Goal: Transaction & Acquisition: Obtain resource

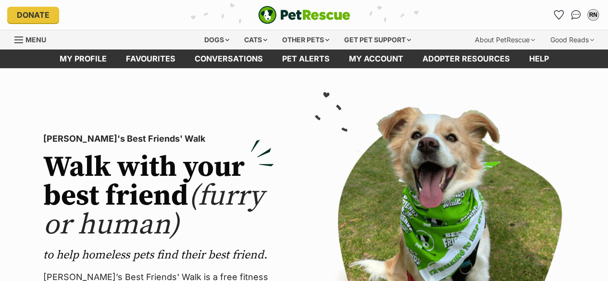
click at [559, 13] on icon "Favourites" at bounding box center [558, 15] width 9 height 9
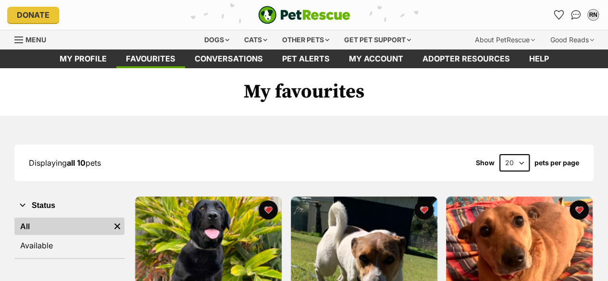
click at [210, 37] on div "Dogs" at bounding box center [217, 39] width 38 height 19
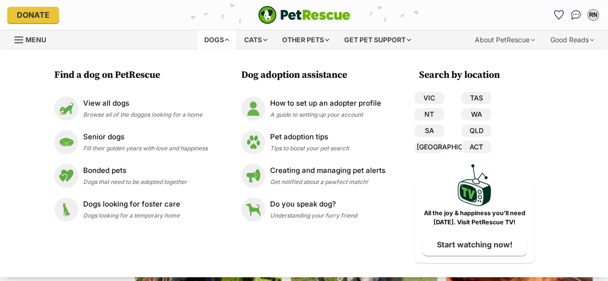
click at [106, 106] on p "View all dogs" at bounding box center [142, 103] width 119 height 11
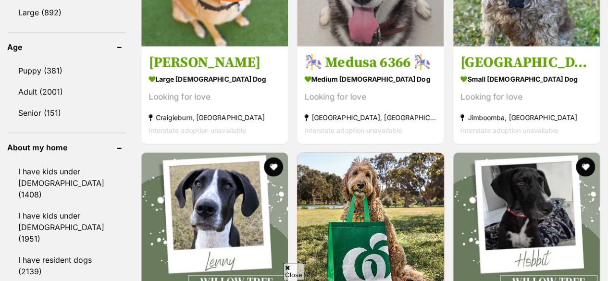
scroll to position [1068, 0]
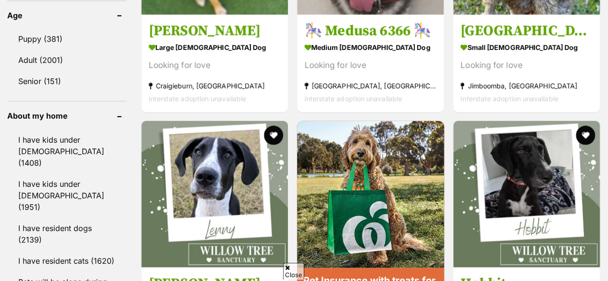
click at [55, 251] on link "I have resident cats (1620)" at bounding box center [66, 261] width 119 height 20
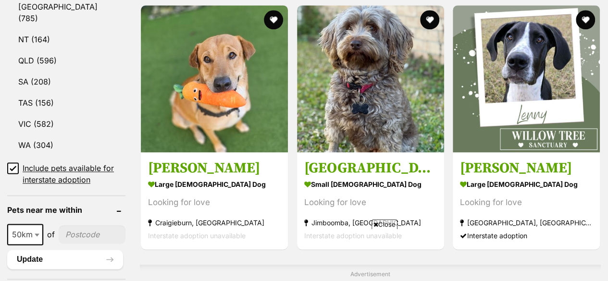
scroll to position [611, 0]
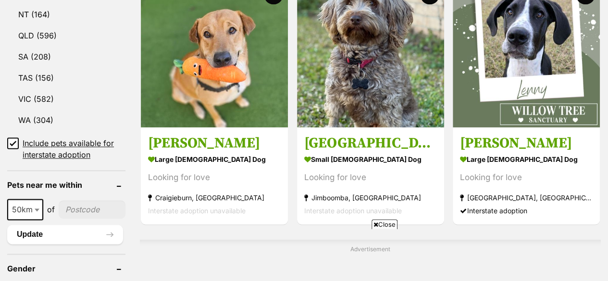
click at [44, 89] on link "VIC (582)" at bounding box center [66, 99] width 118 height 20
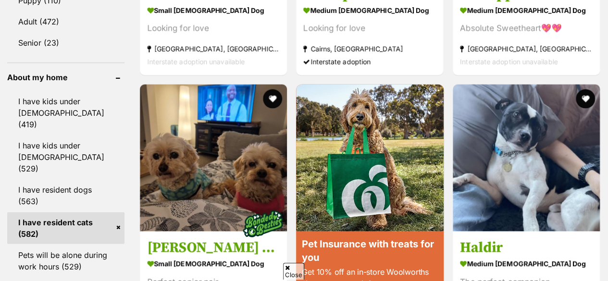
scroll to position [1113, 0]
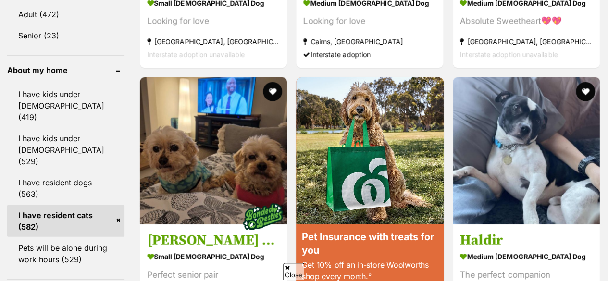
click at [49, 173] on link "I have resident dogs (563)" at bounding box center [65, 189] width 117 height 32
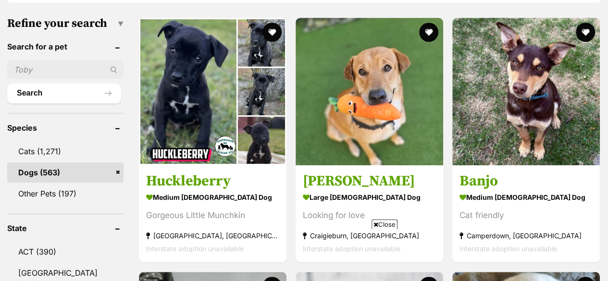
scroll to position [323, 0]
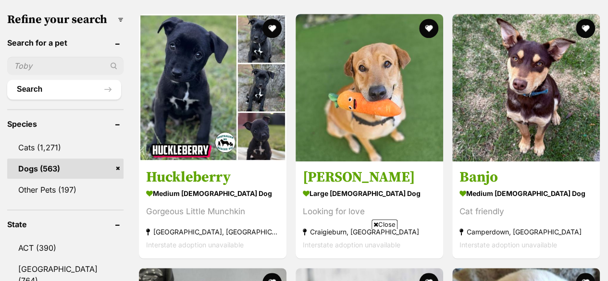
click at [323, 169] on h3 "[PERSON_NAME]" at bounding box center [369, 178] width 133 height 18
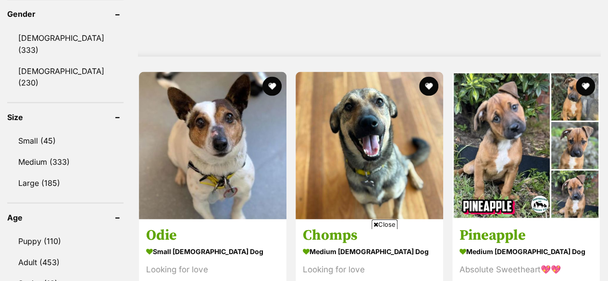
scroll to position [854, 0]
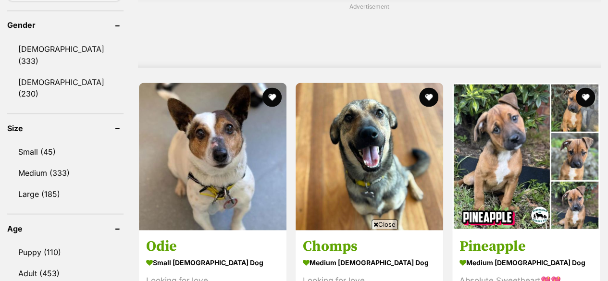
click at [45, 141] on link "Small (45)" at bounding box center [65, 151] width 116 height 20
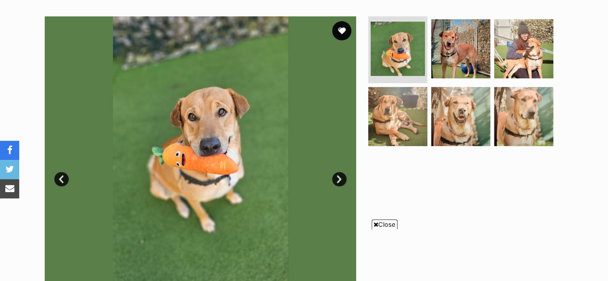
scroll to position [188, 0]
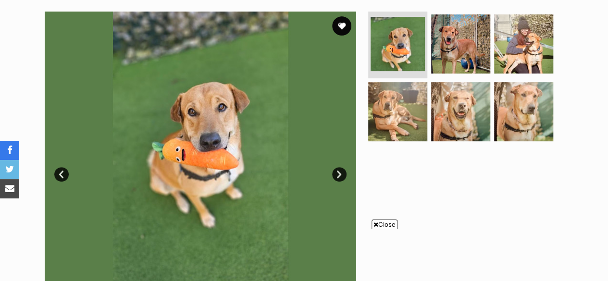
click at [455, 105] on img at bounding box center [460, 111] width 59 height 59
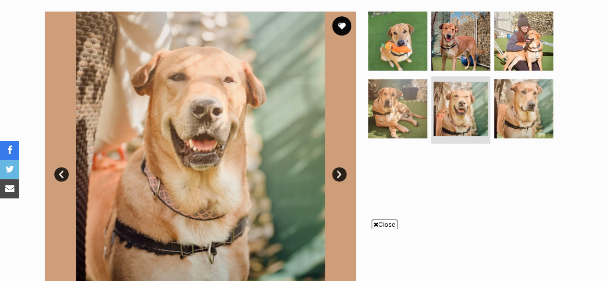
scroll to position [0, 0]
click at [411, 108] on img at bounding box center [397, 108] width 59 height 59
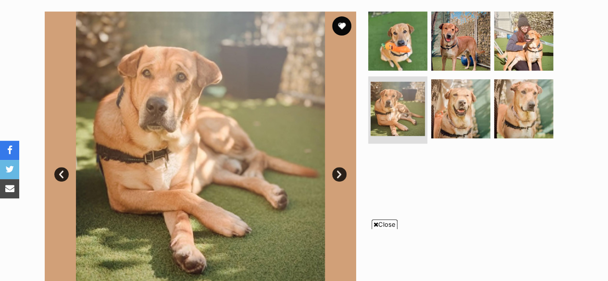
click at [464, 37] on img at bounding box center [460, 41] width 59 height 59
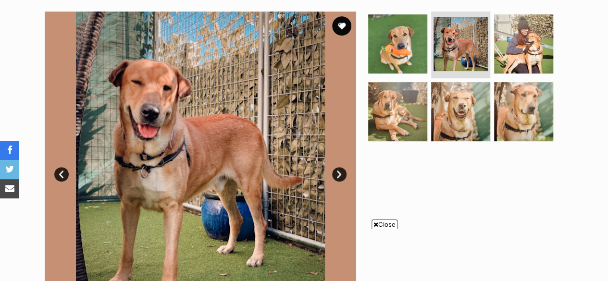
click at [530, 37] on img at bounding box center [523, 43] width 59 height 59
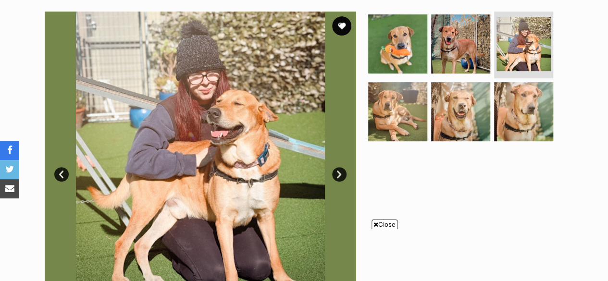
click at [532, 95] on img at bounding box center [523, 111] width 59 height 59
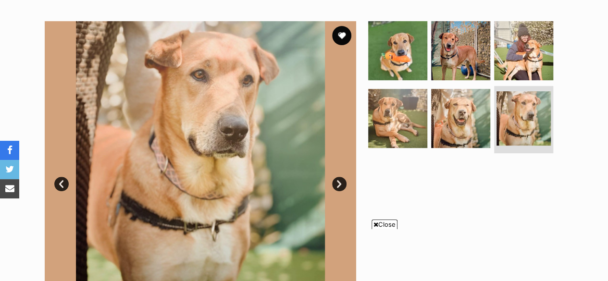
scroll to position [174, 0]
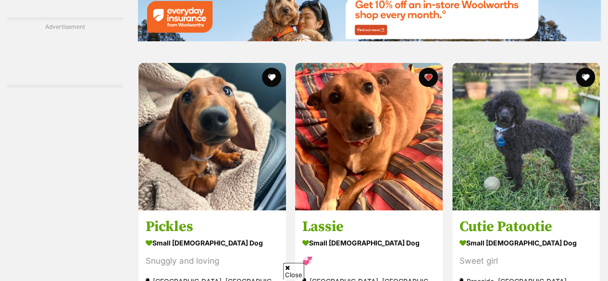
scroll to position [1734, 0]
